Goal: Task Accomplishment & Management: Use online tool/utility

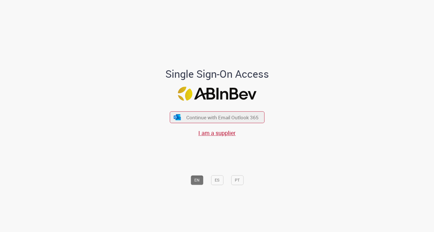
click at [237, 109] on div "Continue with Email Outlook 365 I am a supplier" at bounding box center [217, 122] width 95 height 32
click at [236, 120] on span "Continue with Email Outlook 365" at bounding box center [223, 117] width 74 height 7
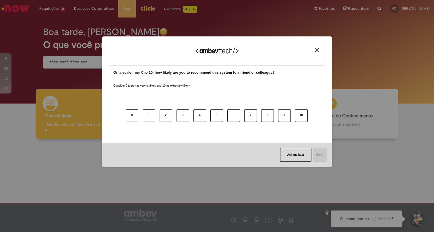
click at [317, 47] on div "We appreciate your feedback!" at bounding box center [217, 54] width 216 height 22
click at [317, 50] on img "Close" at bounding box center [317, 50] width 4 height 4
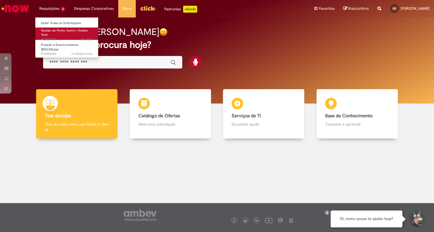
click at [45, 38] on span "8d atrás 8 dias atrás R13557731" at bounding box center [67, 39] width 52 height 5
click at [45, 28] on span "Gestão do Ponto Senior | Ambev Tech" at bounding box center [64, 32] width 47 height 9
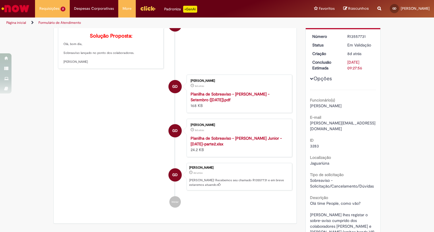
scroll to position [13, 0]
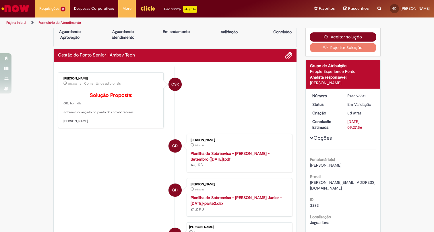
click at [340, 38] on button "Aceitar solução" at bounding box center [343, 36] width 66 height 9
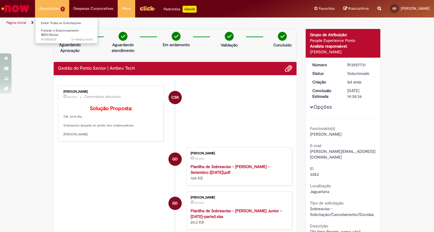
scroll to position [0, 0]
click at [25, 3] on img "Ir para a Homepage" at bounding box center [16, 8] width 30 height 11
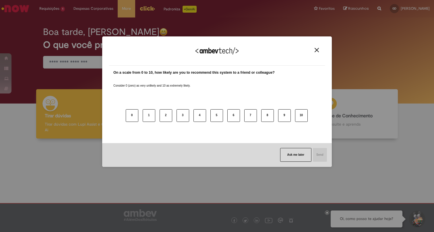
click at [316, 49] on img "Close" at bounding box center [317, 50] width 4 height 4
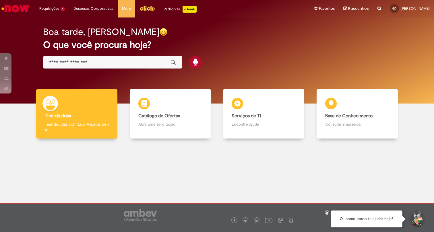
click at [258, 53] on div "Boa tarde, [PERSON_NAME] O que você procura hoje?" at bounding box center [217, 48] width 368 height 49
